Goal: Find specific page/section: Find specific page/section

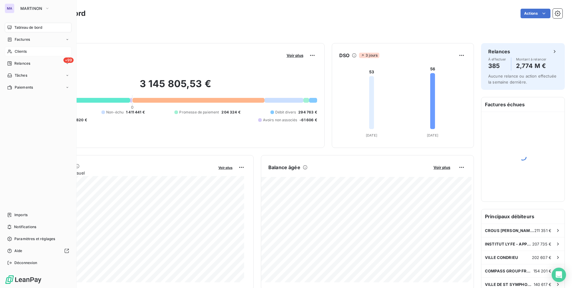
click at [12, 51] on icon at bounding box center [9, 51] width 5 height 5
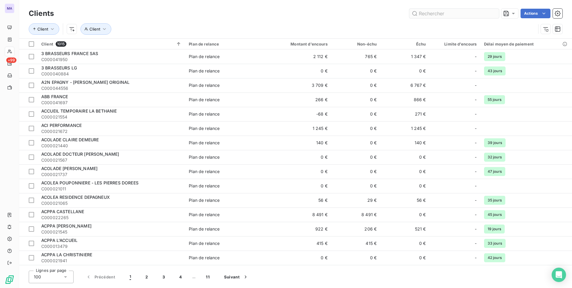
click at [444, 12] on input "text" at bounding box center [454, 14] width 90 height 10
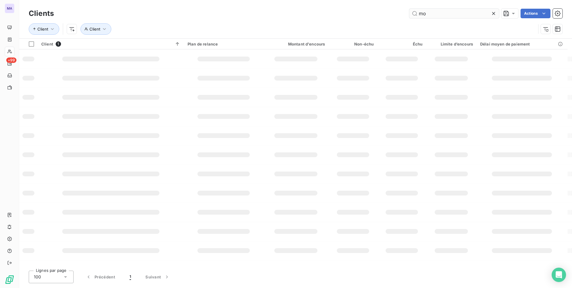
type input "m"
type input "b"
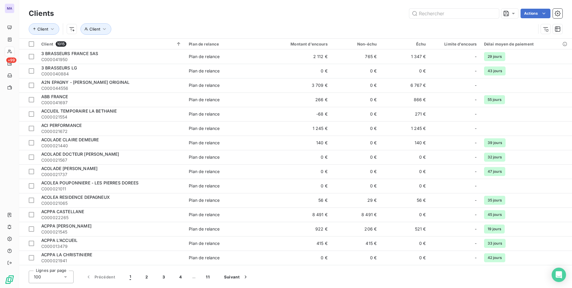
drag, startPoint x: 185, startPoint y: 17, endPoint x: 183, endPoint y: 21, distance: 4.4
click at [185, 17] on div "Actions" at bounding box center [311, 14] width 501 height 10
click at [456, 13] on input "text" at bounding box center [454, 14] width 90 height 10
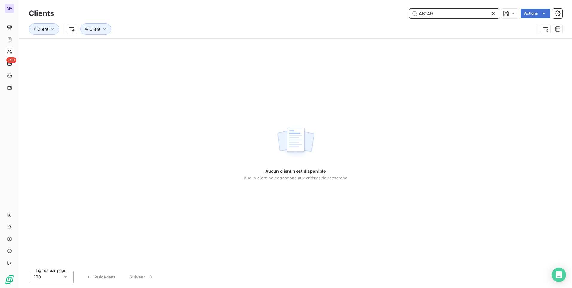
type input "48149"
click at [350, 24] on div "Client Client" at bounding box center [282, 28] width 507 height 11
click at [493, 14] on icon at bounding box center [494, 13] width 6 height 6
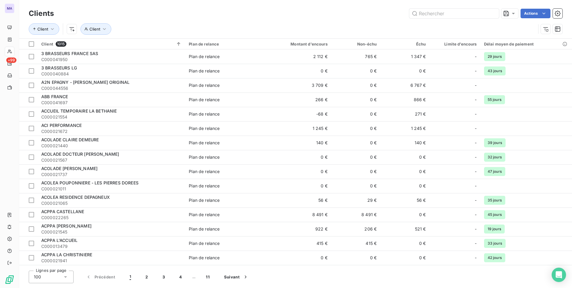
click at [369, 22] on div "Client Client" at bounding box center [296, 29] width 534 height 19
